Goal: Task Accomplishment & Management: Manage account settings

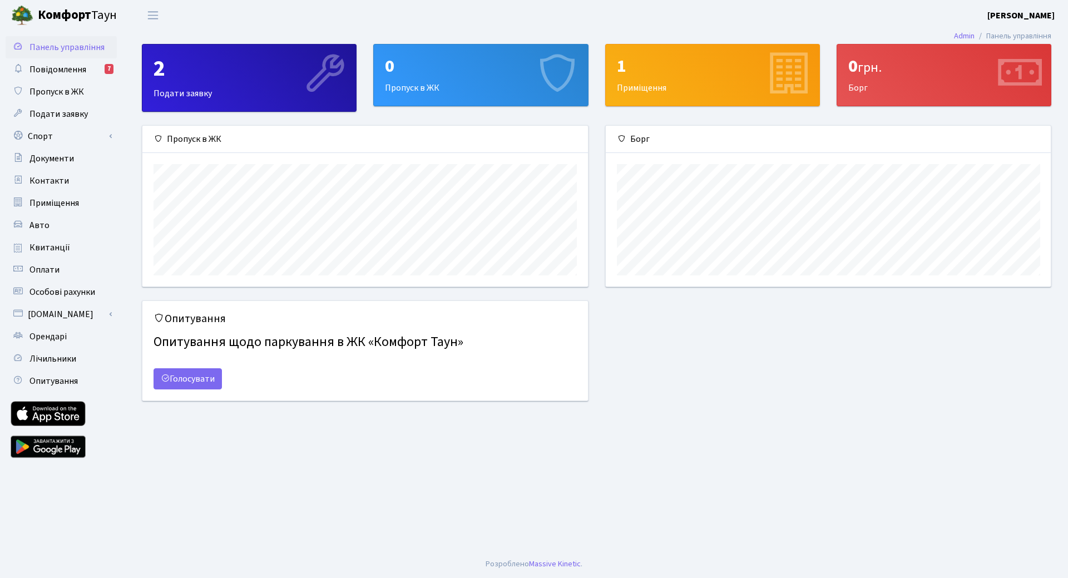
scroll to position [161, 445]
click at [1014, 14] on b "[PERSON_NAME]" at bounding box center [1020, 15] width 67 height 12
click at [997, 36] on link "Мій обліковий запис" at bounding box center [998, 34] width 111 height 17
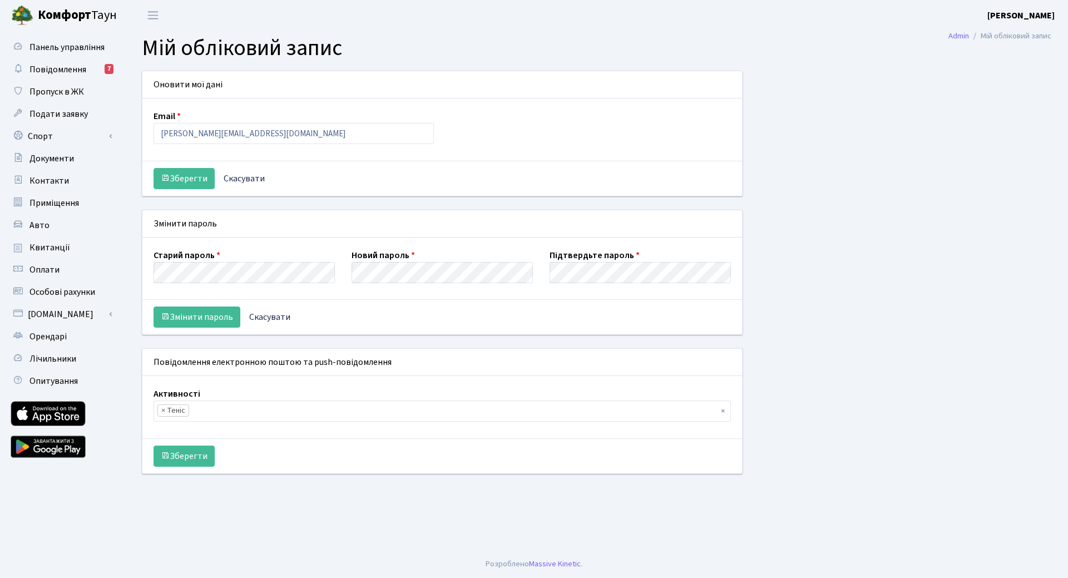
scroll to position [21, 0]
click at [41, 230] on span "Авто" at bounding box center [39, 225] width 20 height 12
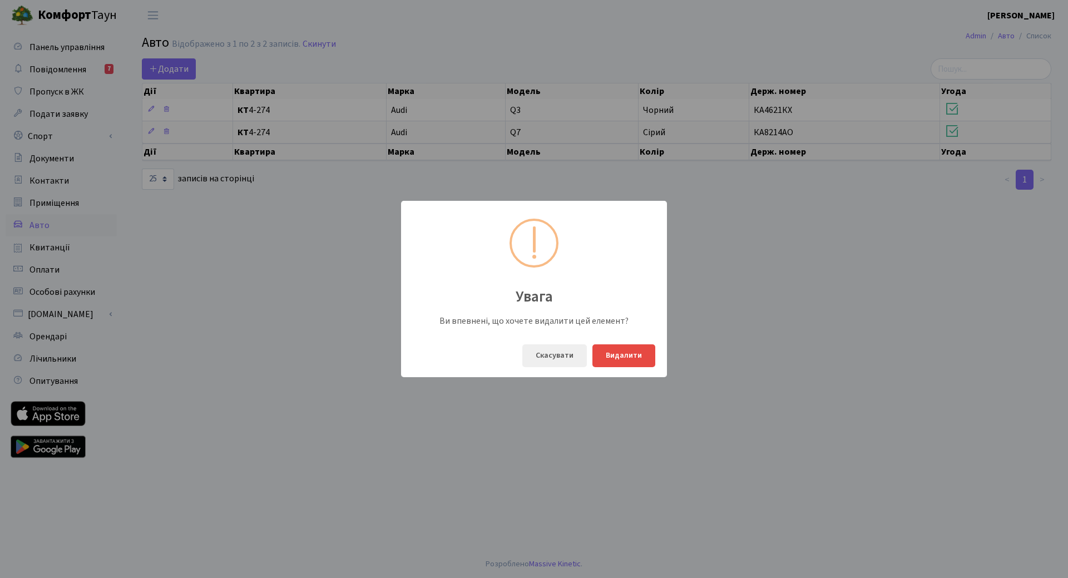
select select "25"
click at [622, 357] on button "Видалити" at bounding box center [623, 355] width 63 height 23
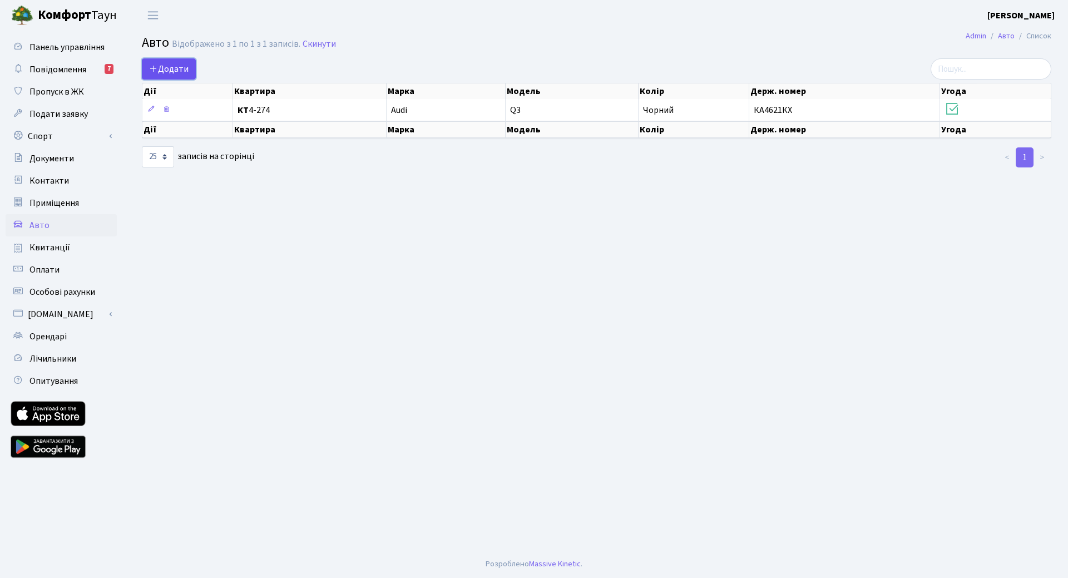
click at [160, 69] on span "Додати" at bounding box center [168, 69] width 39 height 12
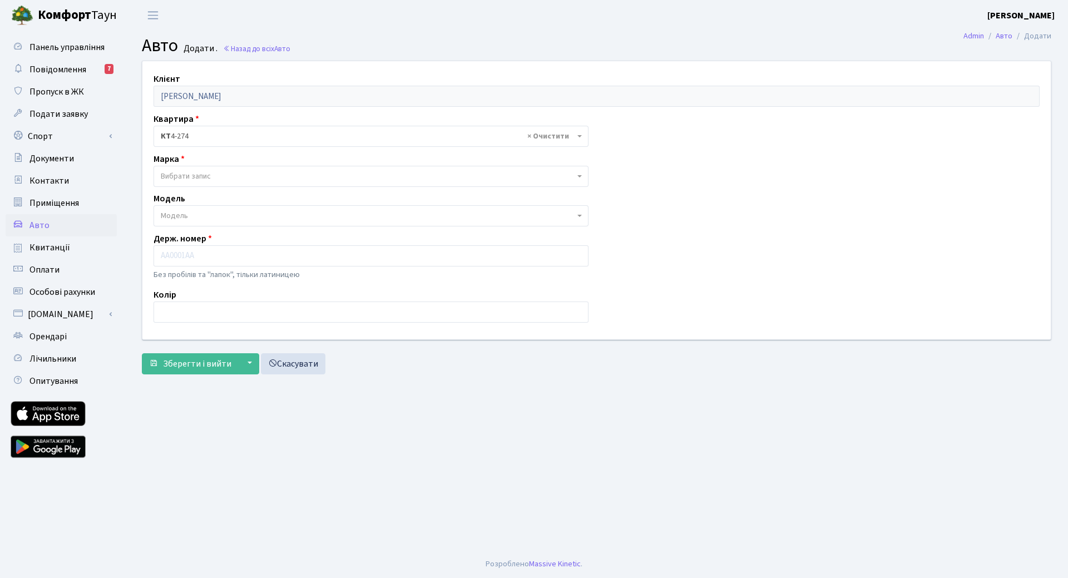
click at [245, 171] on span "Вибрати запис" at bounding box center [368, 176] width 414 height 11
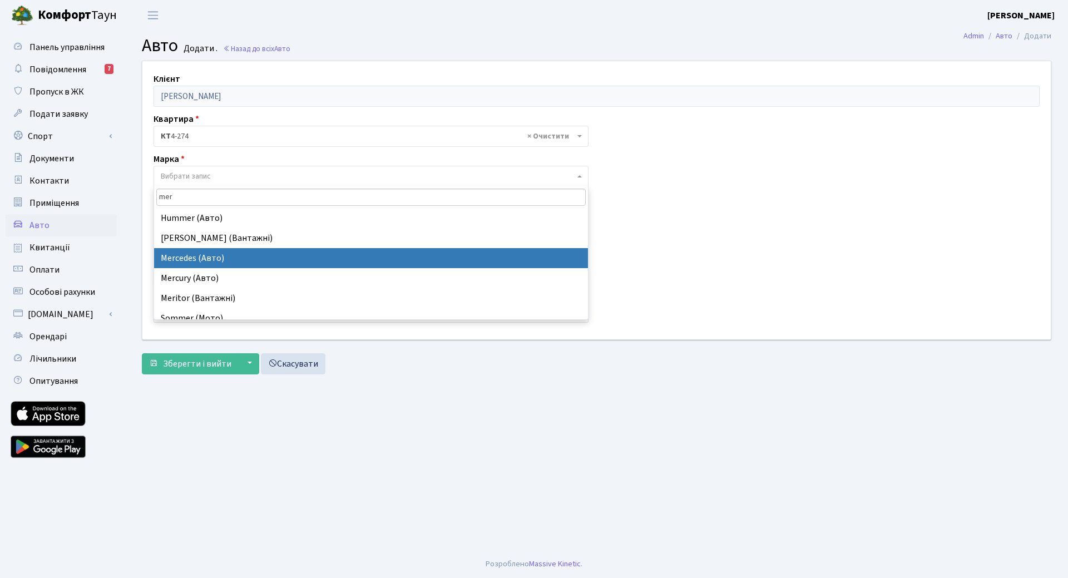
type input "mer"
select select "89"
select select
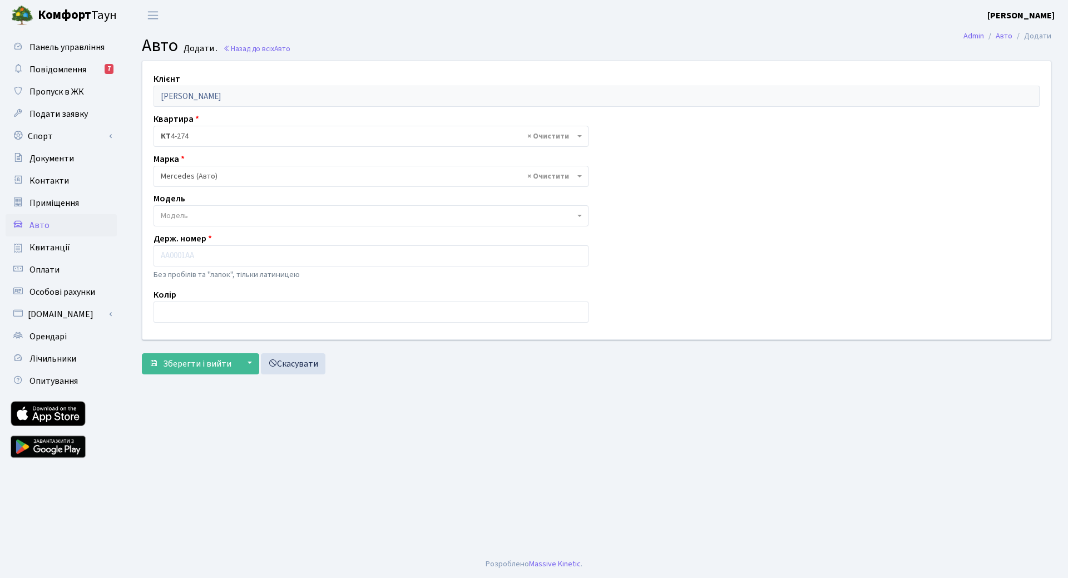
click at [582, 215] on span "Модель" at bounding box center [370, 215] width 435 height 21
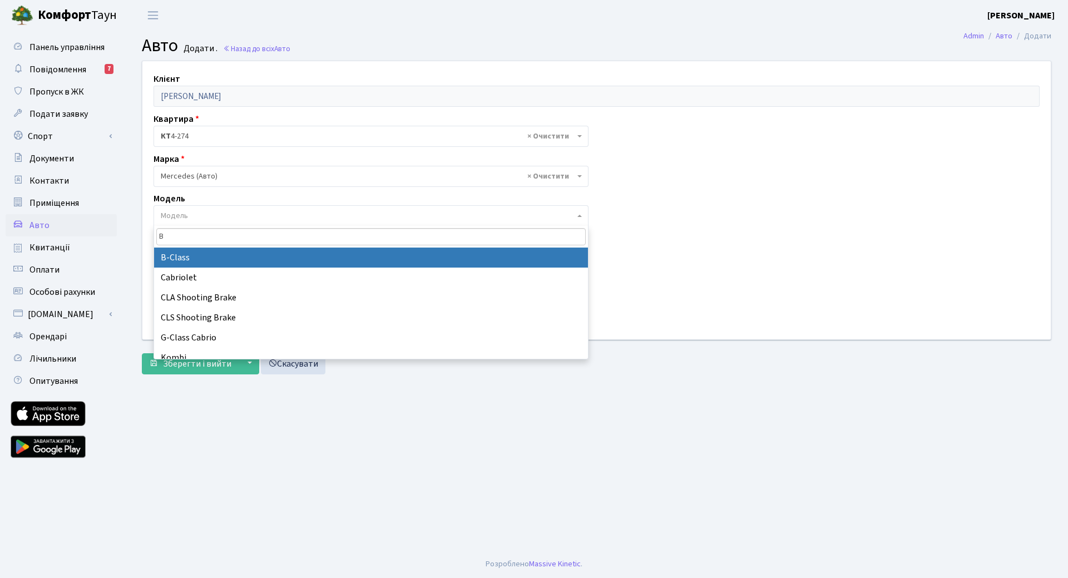
type input "B"
select select "1472"
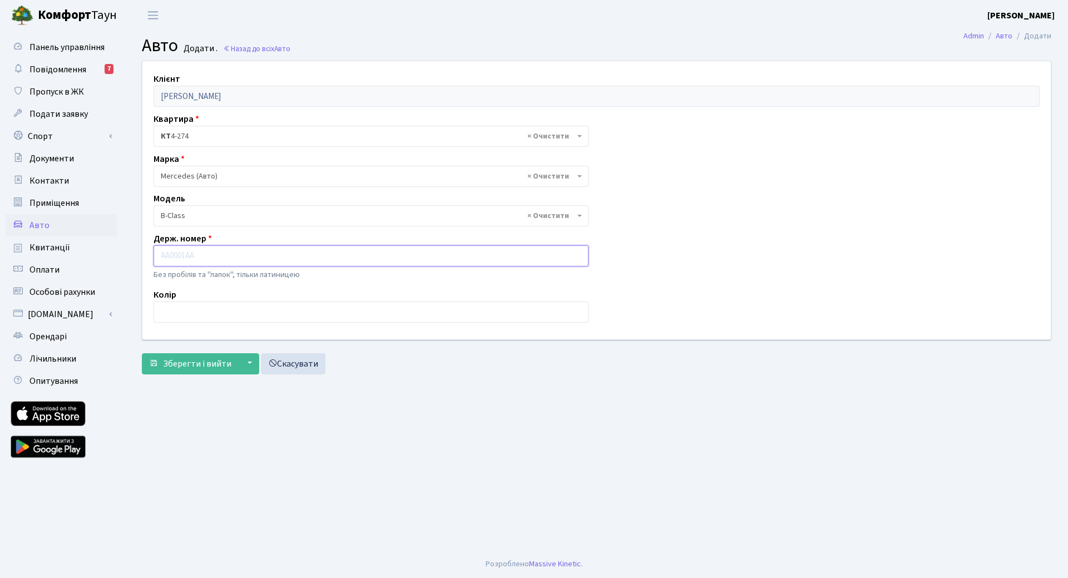
click at [186, 255] on input "text" at bounding box center [370, 255] width 435 height 21
type input "KA3774PP"
click at [211, 308] on input "text" at bounding box center [370, 311] width 435 height 21
type input "Сріблястий"
click at [187, 363] on span "Зберегти і вийти" at bounding box center [197, 364] width 68 height 12
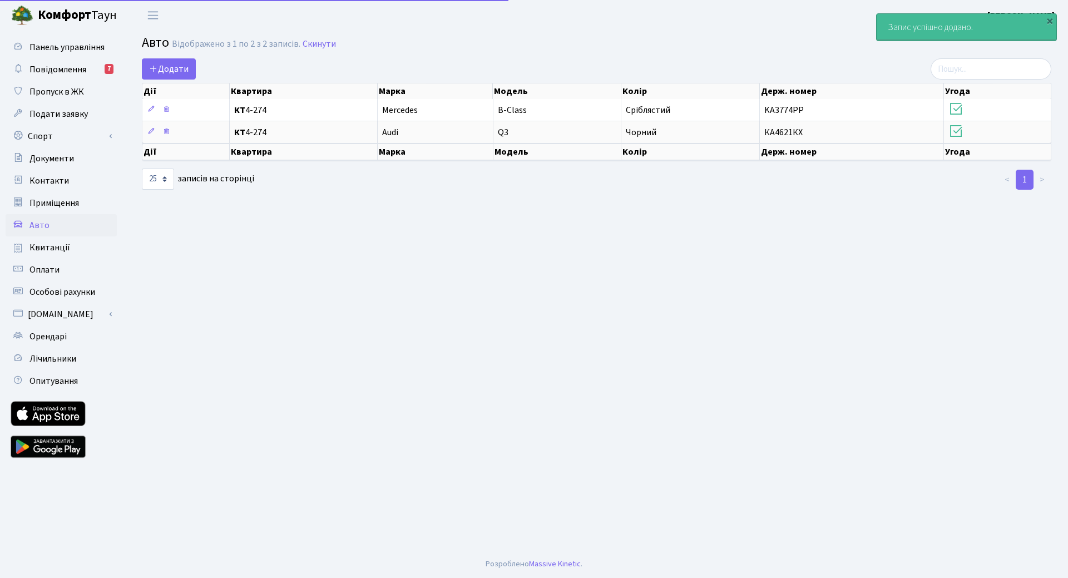
select select "25"
